Goal: Register for event/course

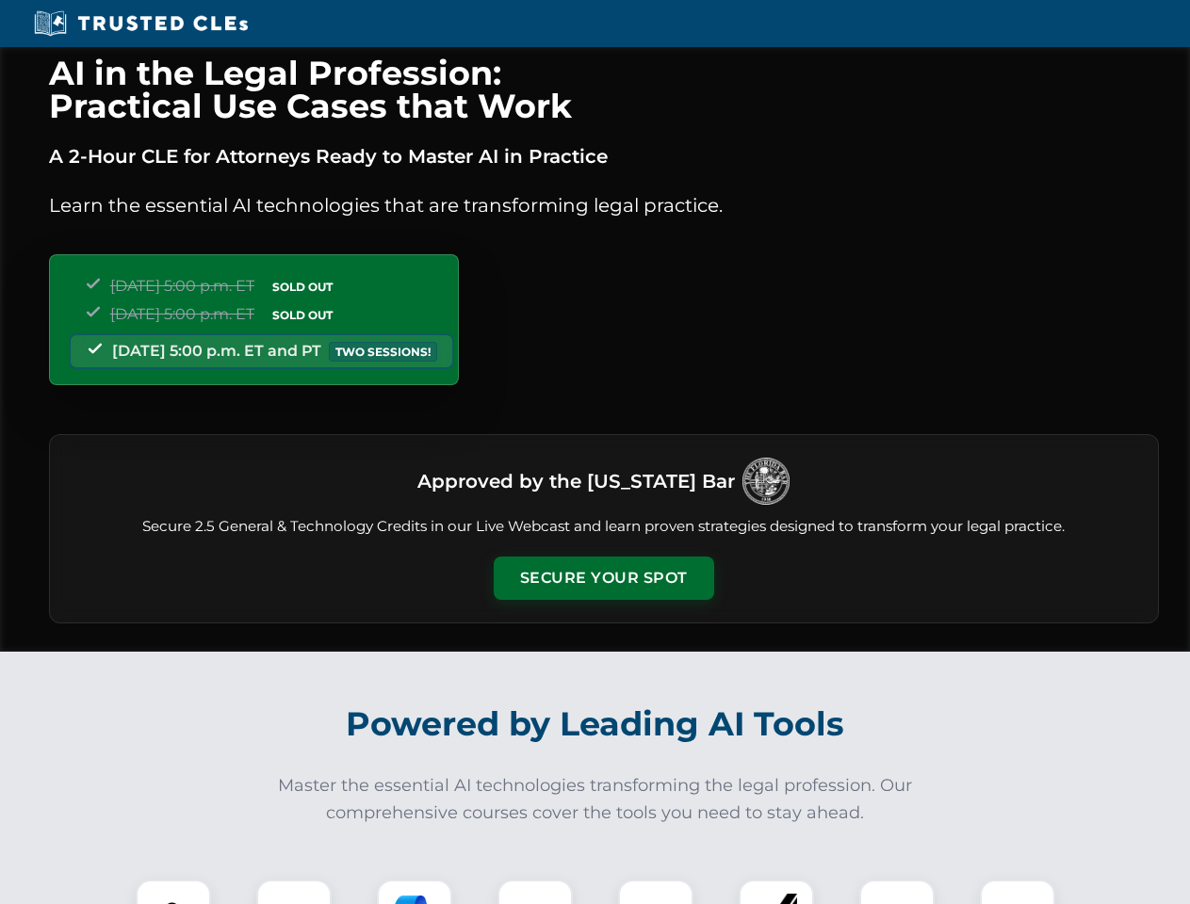
click at [603, 578] on button "Secure Your Spot" at bounding box center [604, 578] width 220 height 43
click at [173, 892] on img at bounding box center [173, 917] width 55 height 55
